Goal: Find specific page/section: Find specific page/section

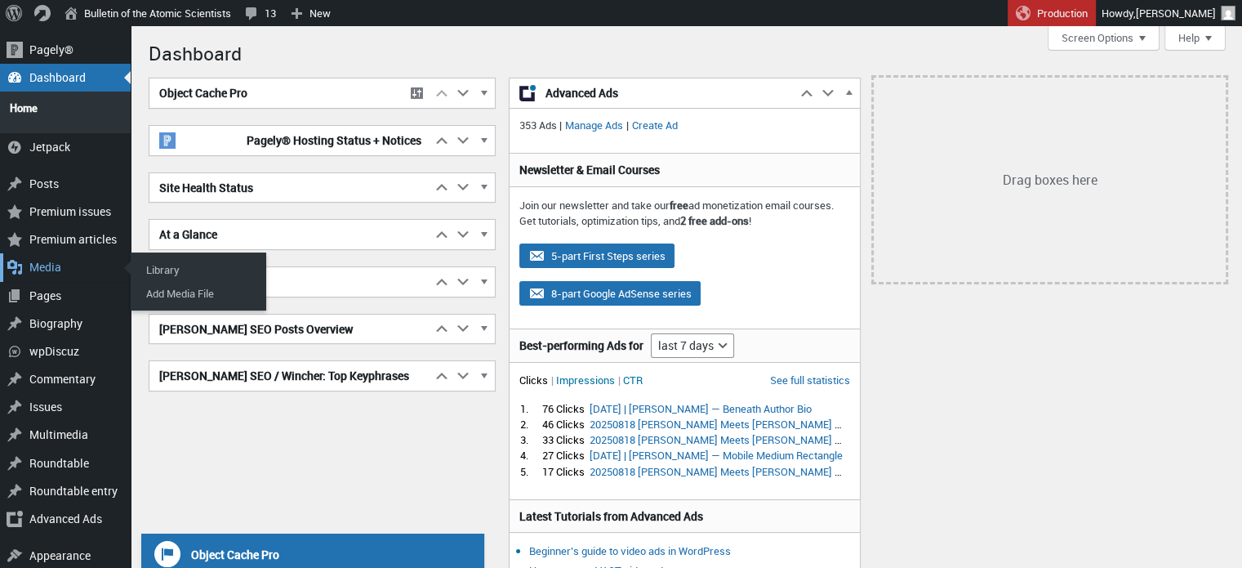
click at [66, 256] on div "Media" at bounding box center [65, 267] width 131 height 28
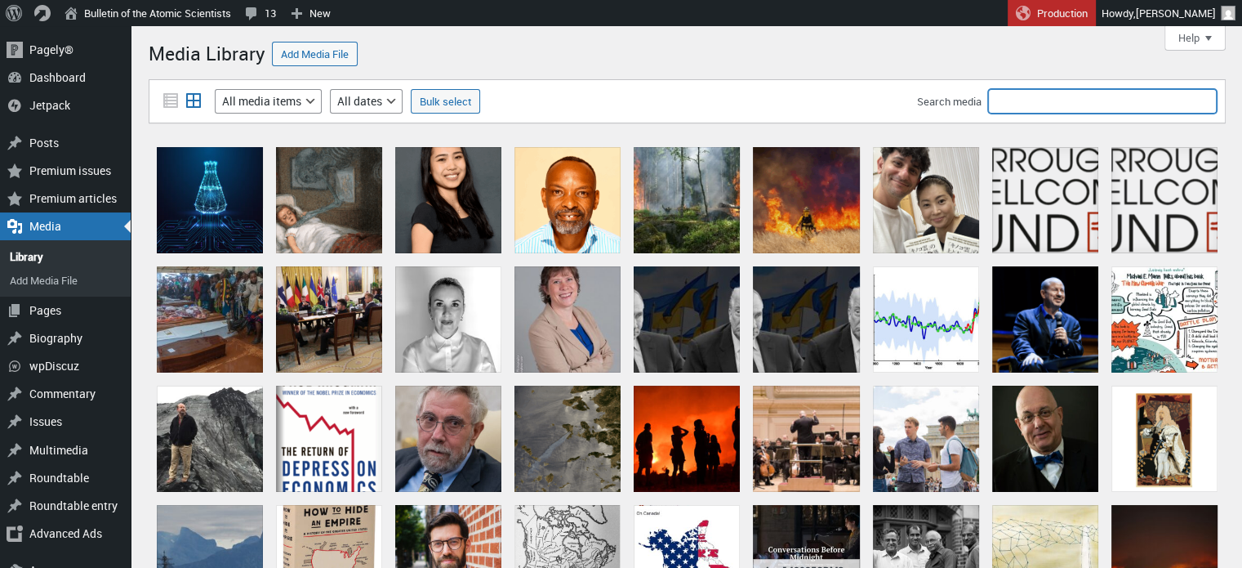
click at [1065, 100] on input "Search media" at bounding box center [1102, 101] width 229 height 25
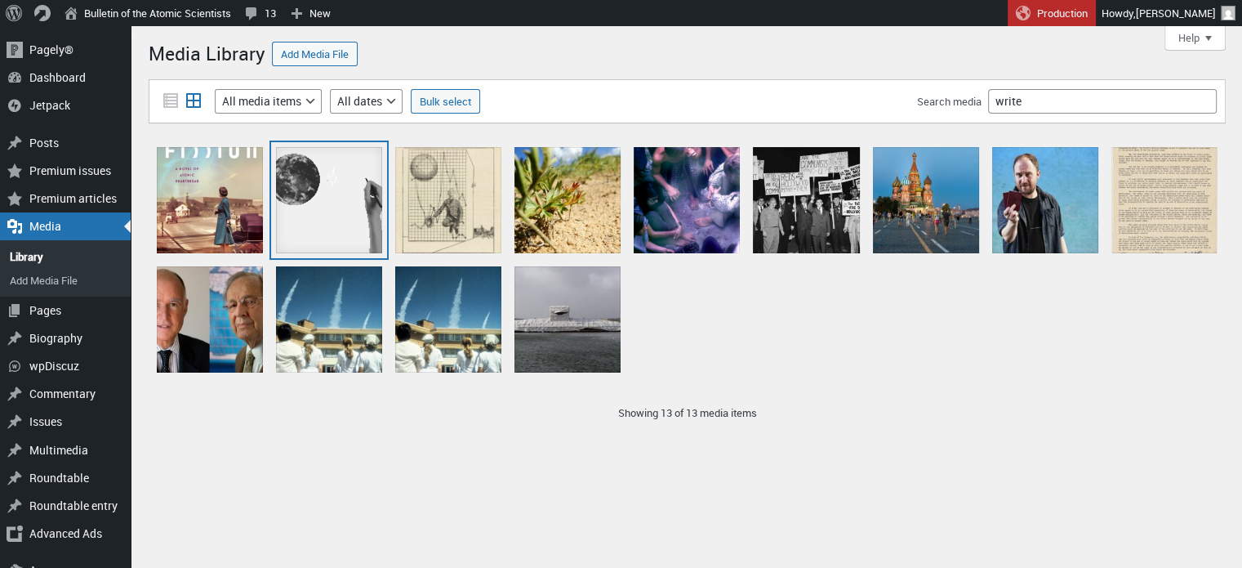
click at [317, 199] on div "Write Before Midnight" at bounding box center [329, 200] width 106 height 106
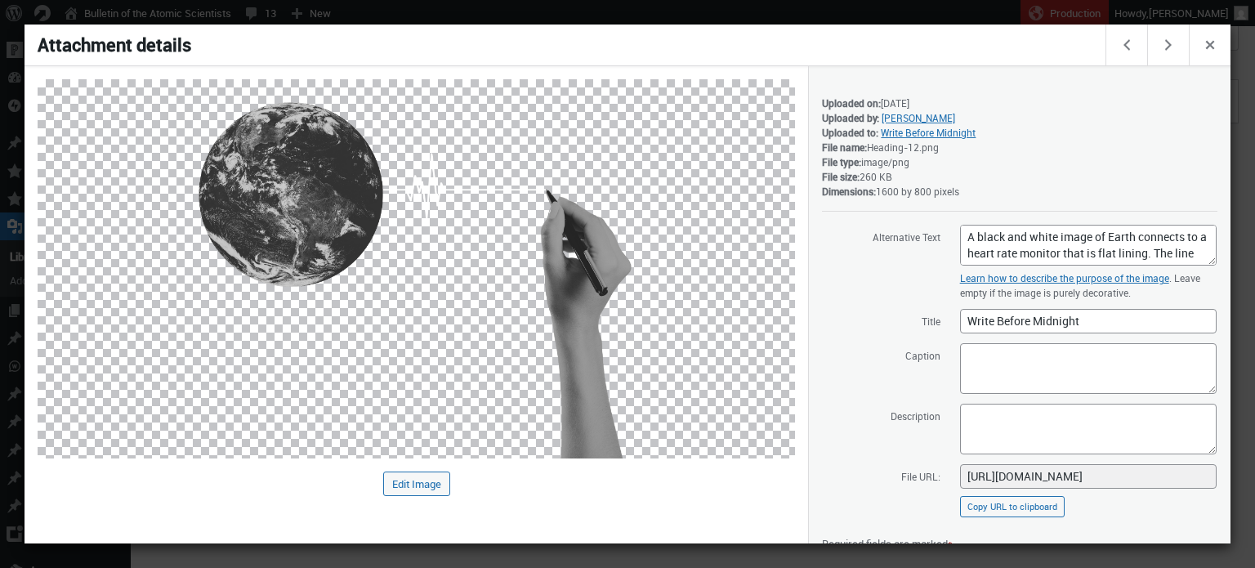
click at [912, 9] on div at bounding box center [627, 284] width 1255 height 568
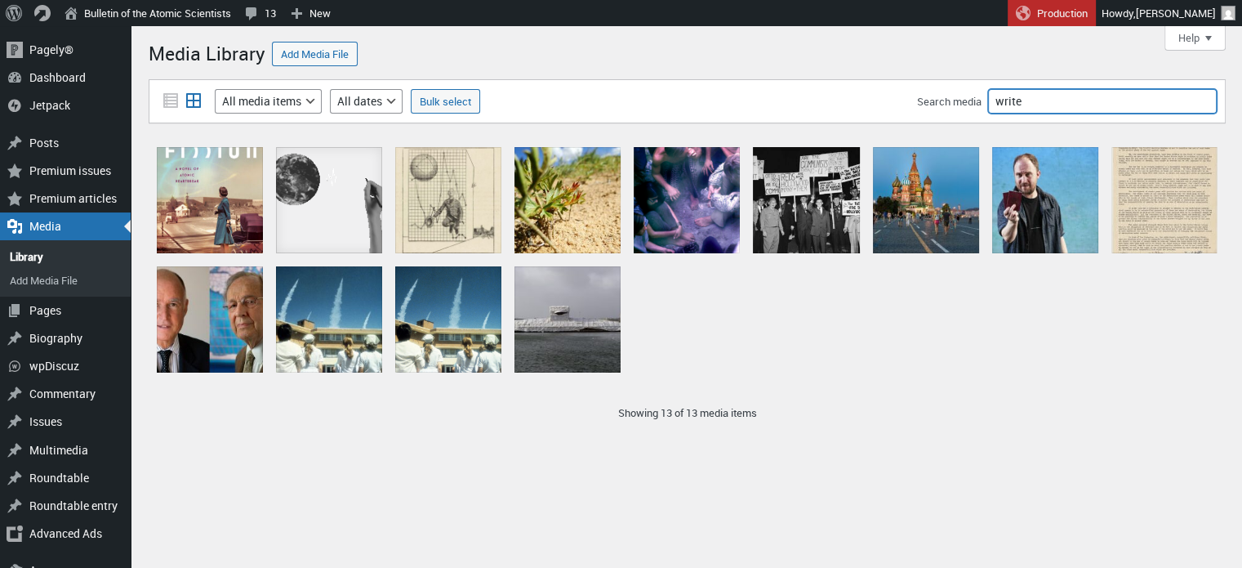
click at [1042, 107] on input "write" at bounding box center [1102, 101] width 229 height 25
type input "wbm"
